Goal: Task Accomplishment & Management: Use online tool/utility

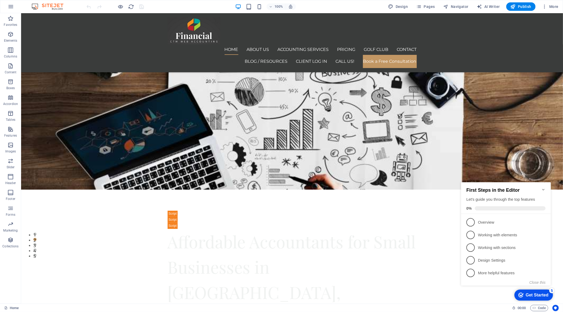
scroll to position [68, 0]
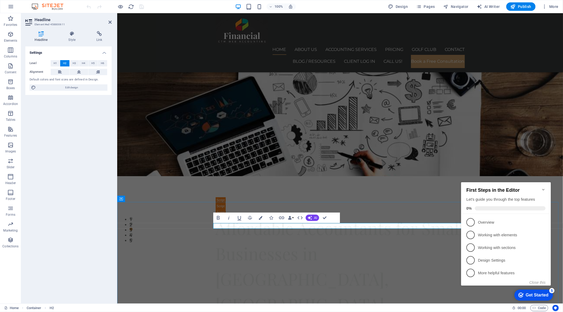
drag, startPoint x: 351, startPoint y: 226, endPoint x: 396, endPoint y: 223, distance: 44.6
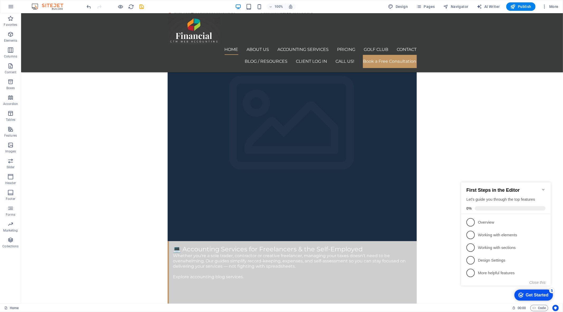
scroll to position [2698, 0]
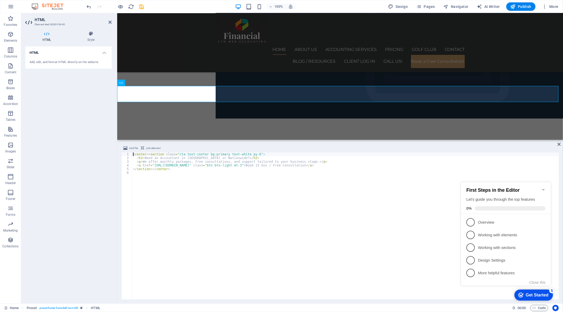
scroll to position [2853, 0]
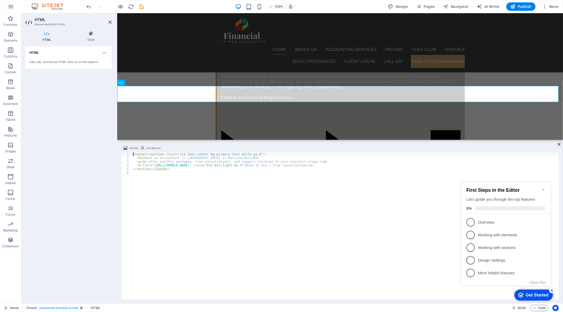
click at [303, 163] on div "< center > < section class = "cta text-center bg-primary text-white py-6" > < h…" at bounding box center [345, 229] width 427 height 154
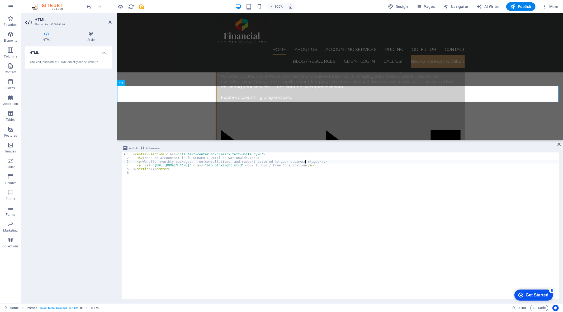
scroll to position [0, 14]
type textarea "<p>We offer monthly packages, free consultations, and support tailored to your …"
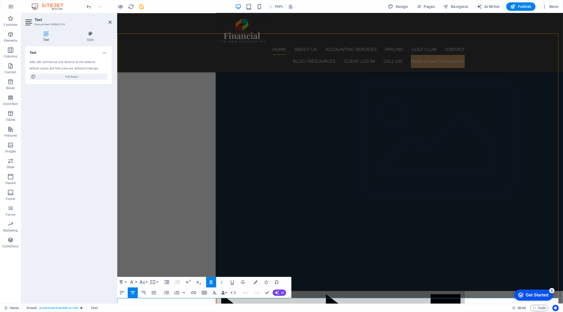
scroll to position [2698, 0]
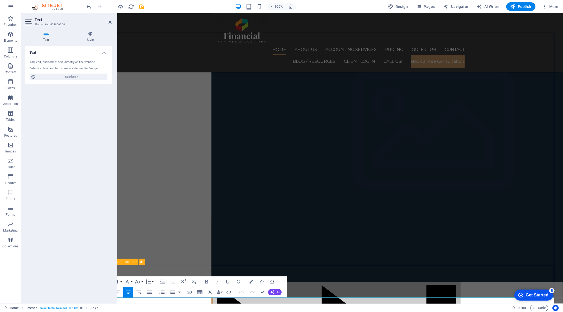
scroll to position [2707, 4]
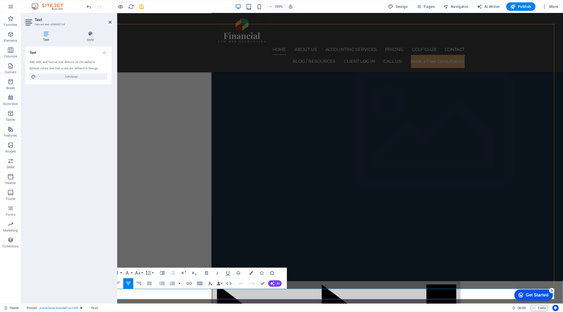
drag, startPoint x: 245, startPoint y: 296, endPoint x: 372, endPoint y: 296, distance: 127.4
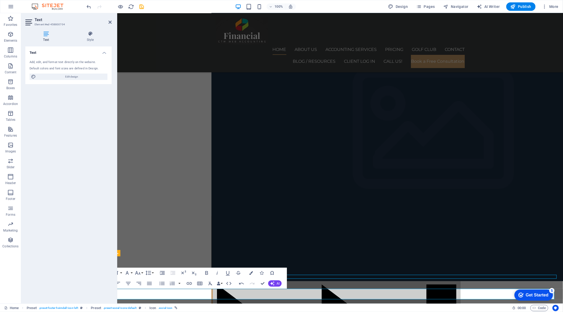
scroll to position [2703, 0]
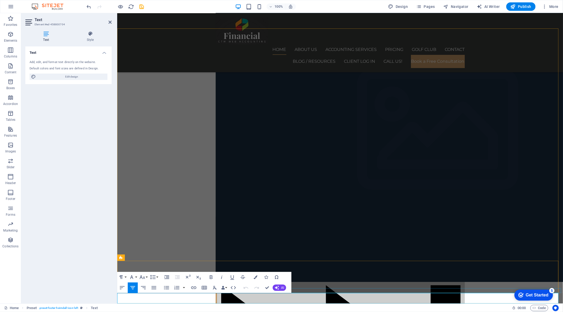
scroll to position [2707, 0]
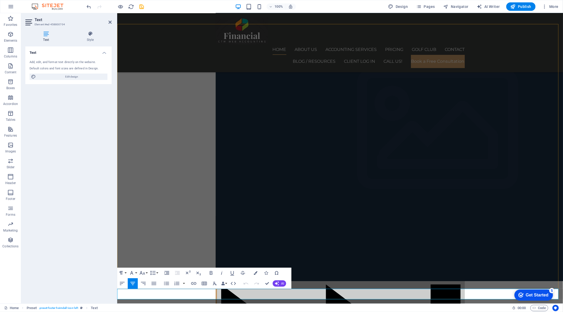
copy p "Accounting Monton Village Ltd is supervised for Anti-Money Laundering (AML) by …"
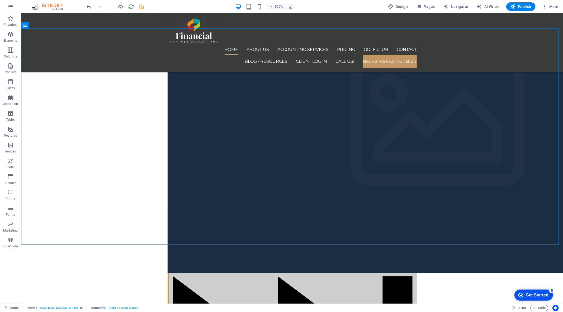
click at [143, 7] on icon "save" at bounding box center [142, 7] width 6 height 6
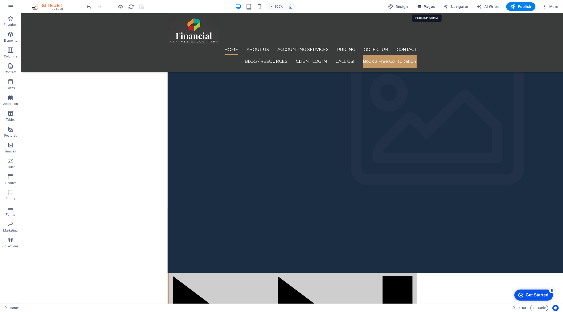
click at [418, 6] on icon "button" at bounding box center [418, 6] width 5 height 5
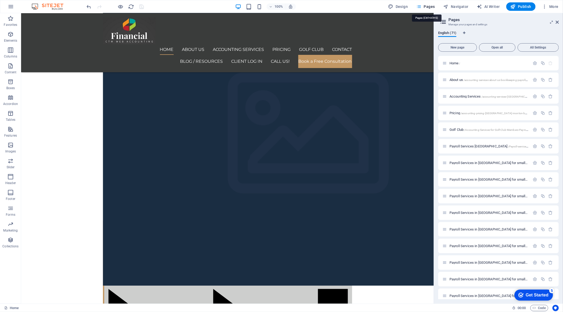
scroll to position [2716, 0]
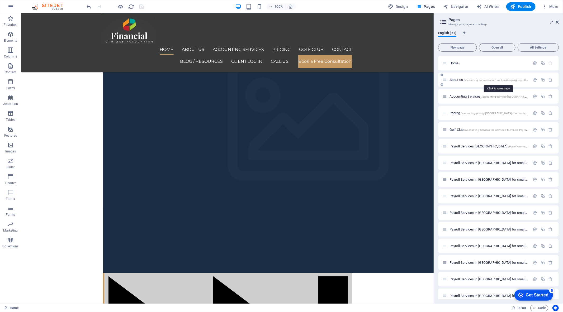
click at [508, 79] on span "/accounting-services-about-us-bookkeeping-payroll-accounts-monton" at bounding box center [505, 80] width 84 height 3
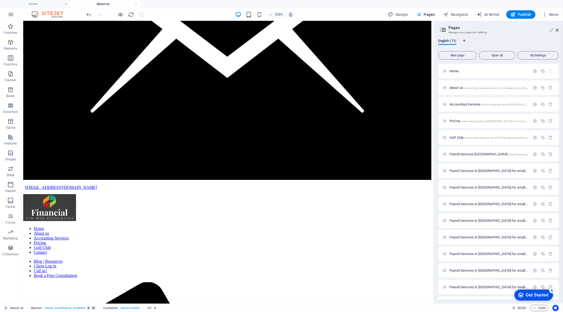
scroll to position [1465, 0]
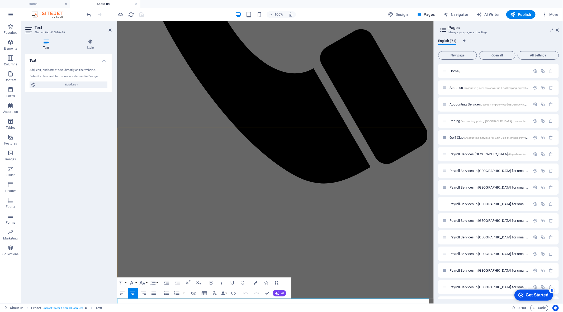
scroll to position [1486, 0]
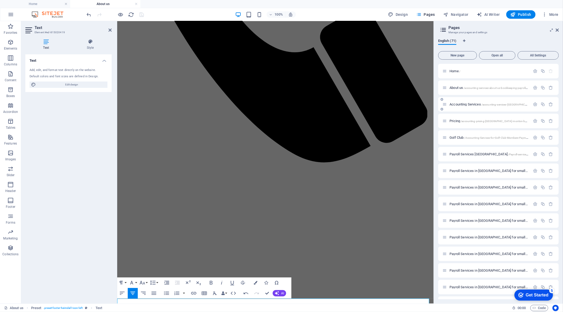
click at [467, 102] on span "Accounting Services /accounting-services-[GEOGRAPHIC_DATA]-[GEOGRAPHIC_DATA][PE…" at bounding box center [542, 104] width 186 height 4
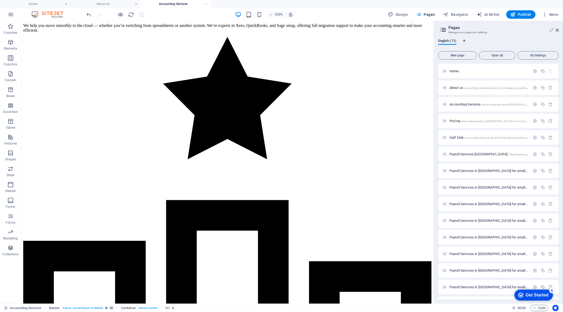
scroll to position [9131, 0]
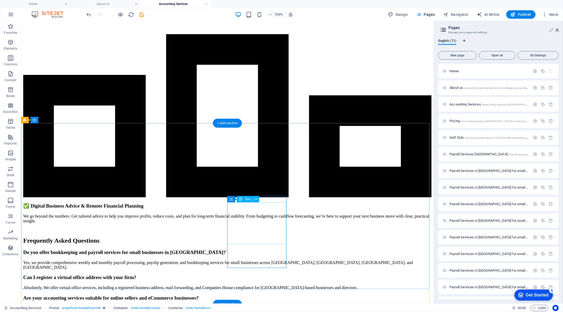
scroll to position [9136, 0]
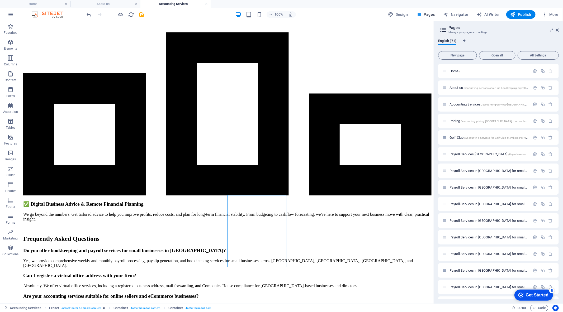
click at [143, 11] on div at bounding box center [115, 14] width 59 height 8
click at [143, 12] on icon "save" at bounding box center [142, 15] width 6 height 6
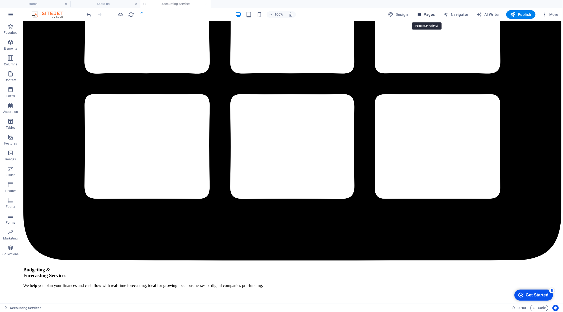
click at [429, 16] on span "Pages" at bounding box center [425, 14] width 18 height 5
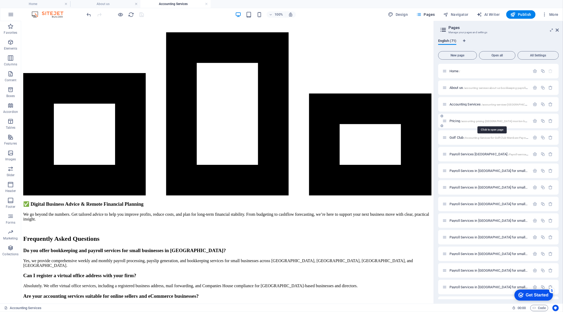
click at [466, 122] on span "/accounting-pricing-[GEOGRAPHIC_DATA]-monton-bookkeeping-payroll" at bounding box center [503, 121] width 87 height 3
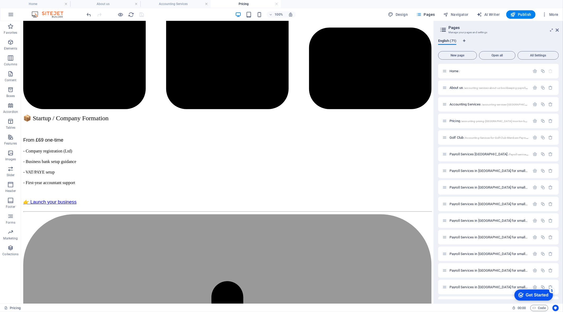
scroll to position [7568, 0]
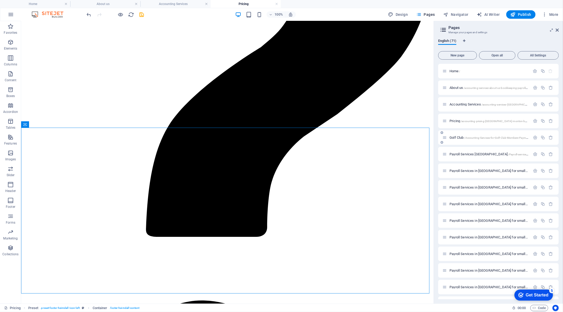
click at [478, 138] on span "/Accounting-Services-for-Golf-Club-Members-Payroll-Bookkeeping-Eccles" at bounding box center [508, 137] width 88 height 3
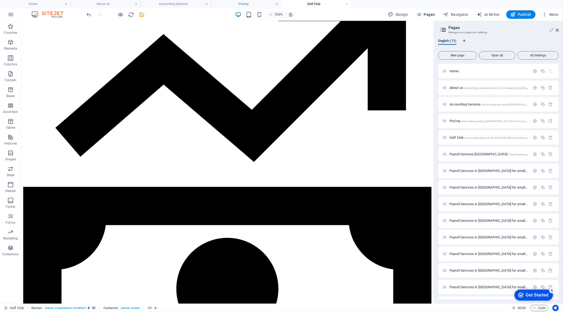
scroll to position [1615, 0]
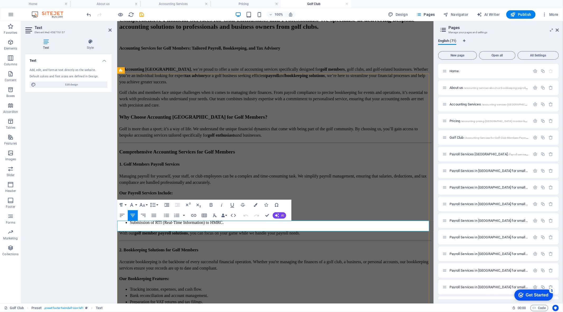
scroll to position [1745, 0]
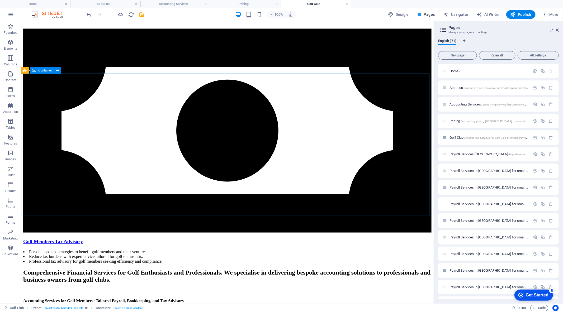
scroll to position [1615, 0]
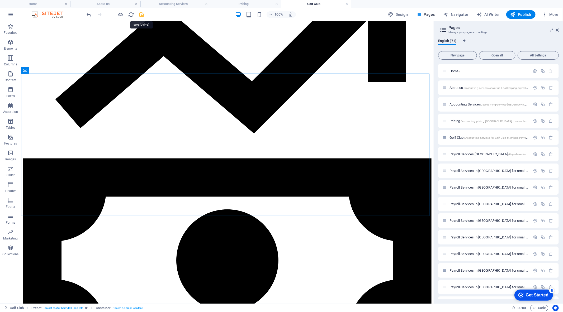
click at [144, 16] on icon "save" at bounding box center [142, 15] width 6 height 6
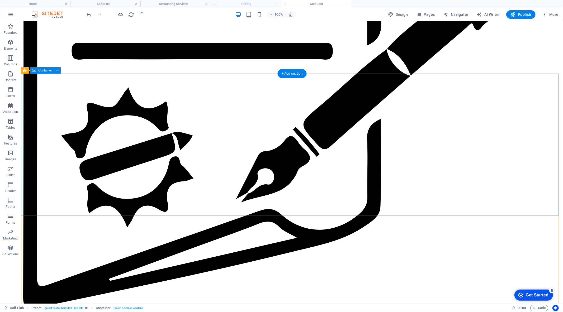
scroll to position [1540, 0]
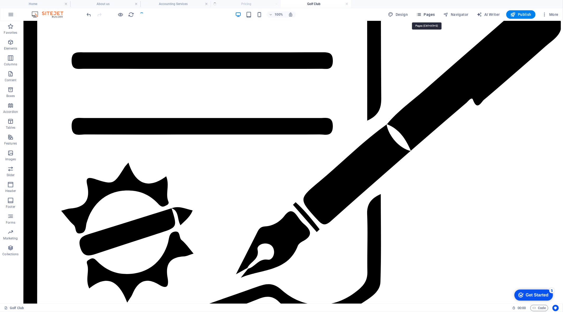
drag, startPoint x: 423, startPoint y: 17, endPoint x: 404, endPoint y: 4, distance: 22.5
click at [421, 17] on icon "button" at bounding box center [418, 14] width 5 height 5
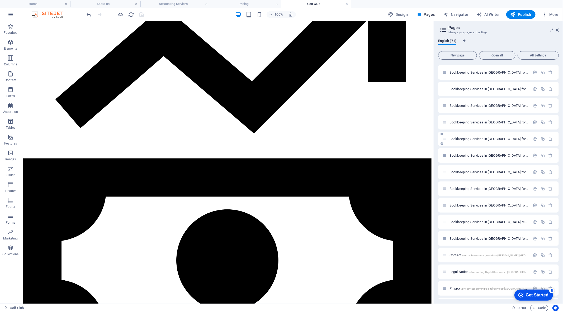
scroll to position [943, 0]
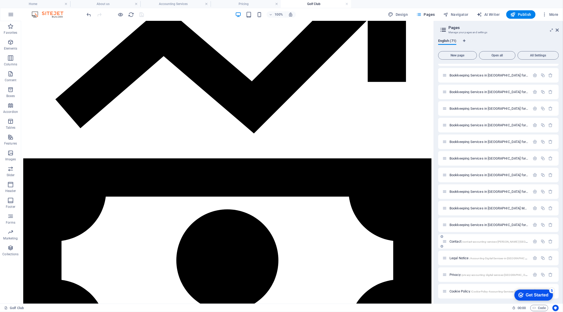
click at [460, 241] on span "Contact /contact-accounting-services-[PERSON_NAME]-[GEOGRAPHIC_DATA]-payroll-bo…" at bounding box center [510, 242] width 122 height 4
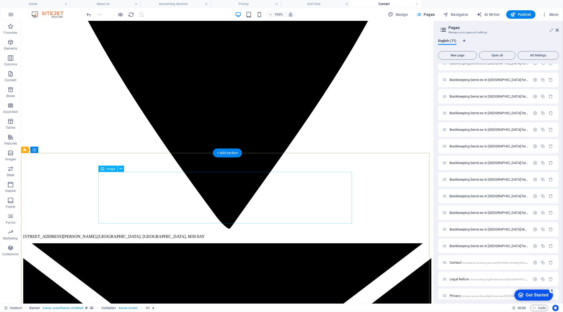
scroll to position [963, 0]
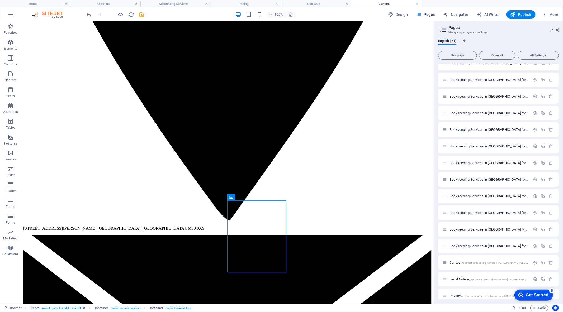
click at [146, 14] on div "100% Design Pages Navigator AI Writer Publish More" at bounding box center [323, 14] width 475 height 8
click at [145, 14] on span "save" at bounding box center [141, 15] width 6 height 6
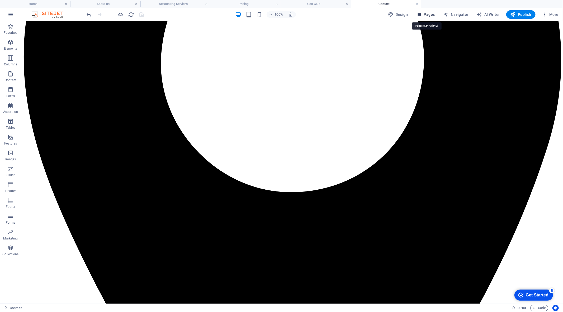
click at [419, 14] on icon "button" at bounding box center [418, 14] width 5 height 5
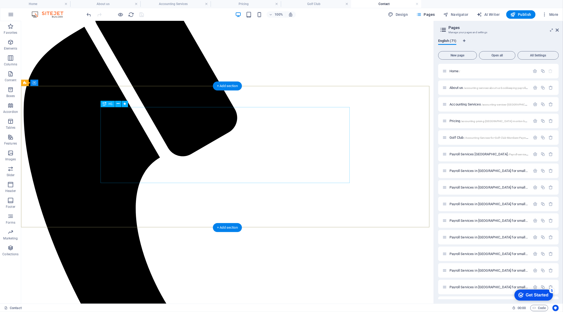
scroll to position [117, 0]
